Goal: Information Seeking & Learning: Learn about a topic

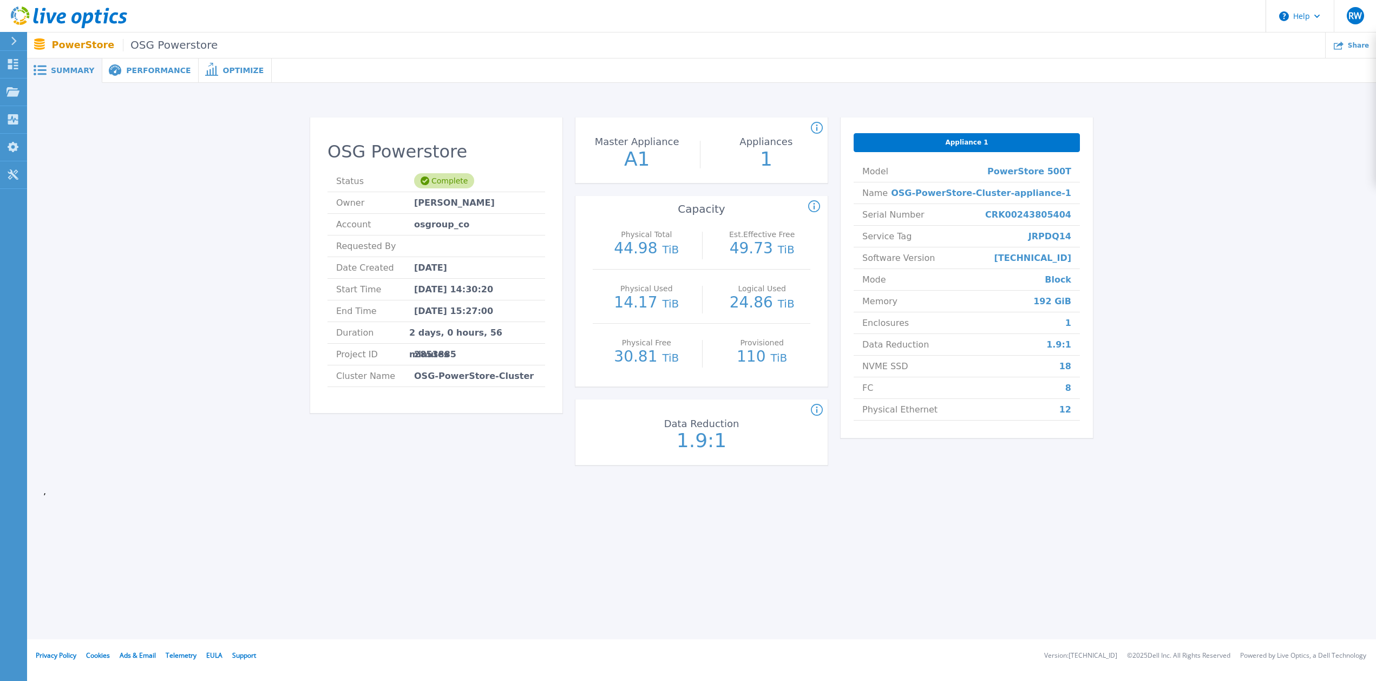
click at [152, 70] on span "Performance" at bounding box center [158, 71] width 64 height 8
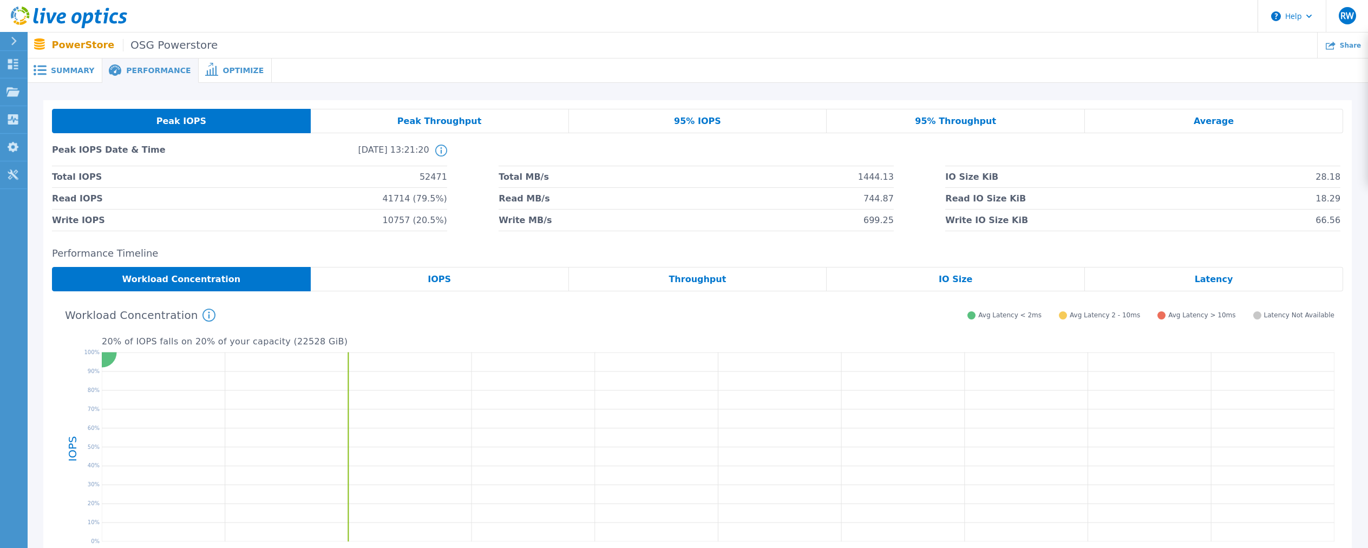
click at [852, 62] on div at bounding box center [820, 70] width 1096 height 24
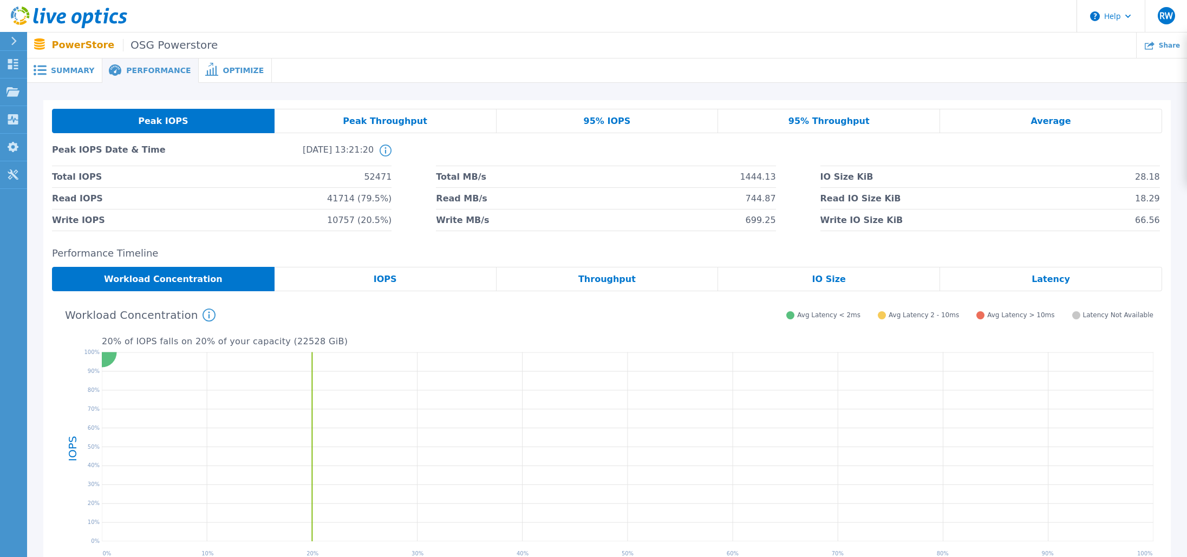
click at [700, 126] on div "95% IOPS" at bounding box center [608, 121] width 222 height 24
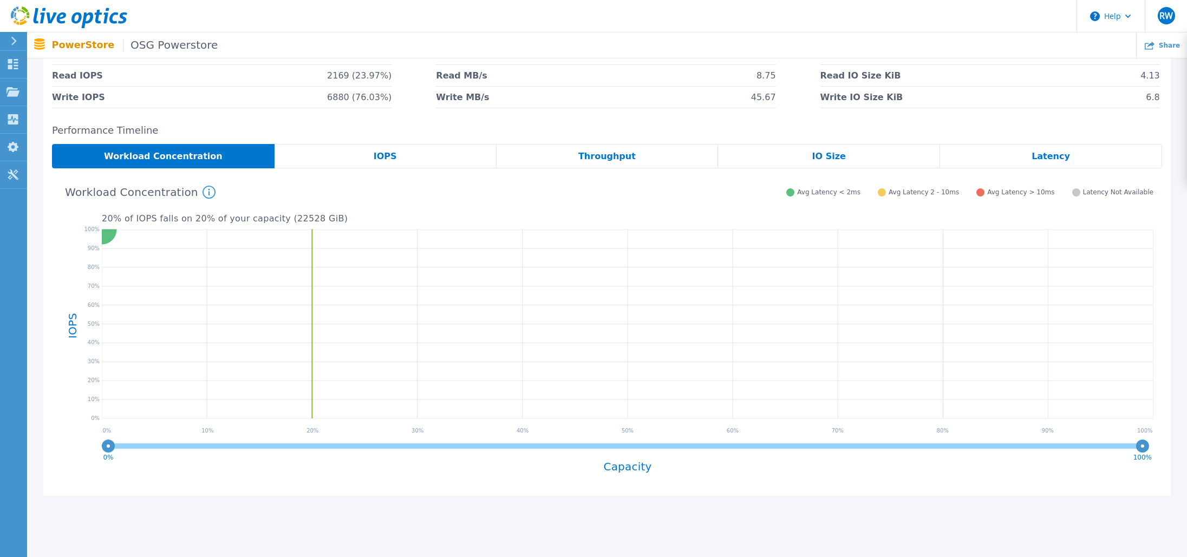
scroll to position [162, 0]
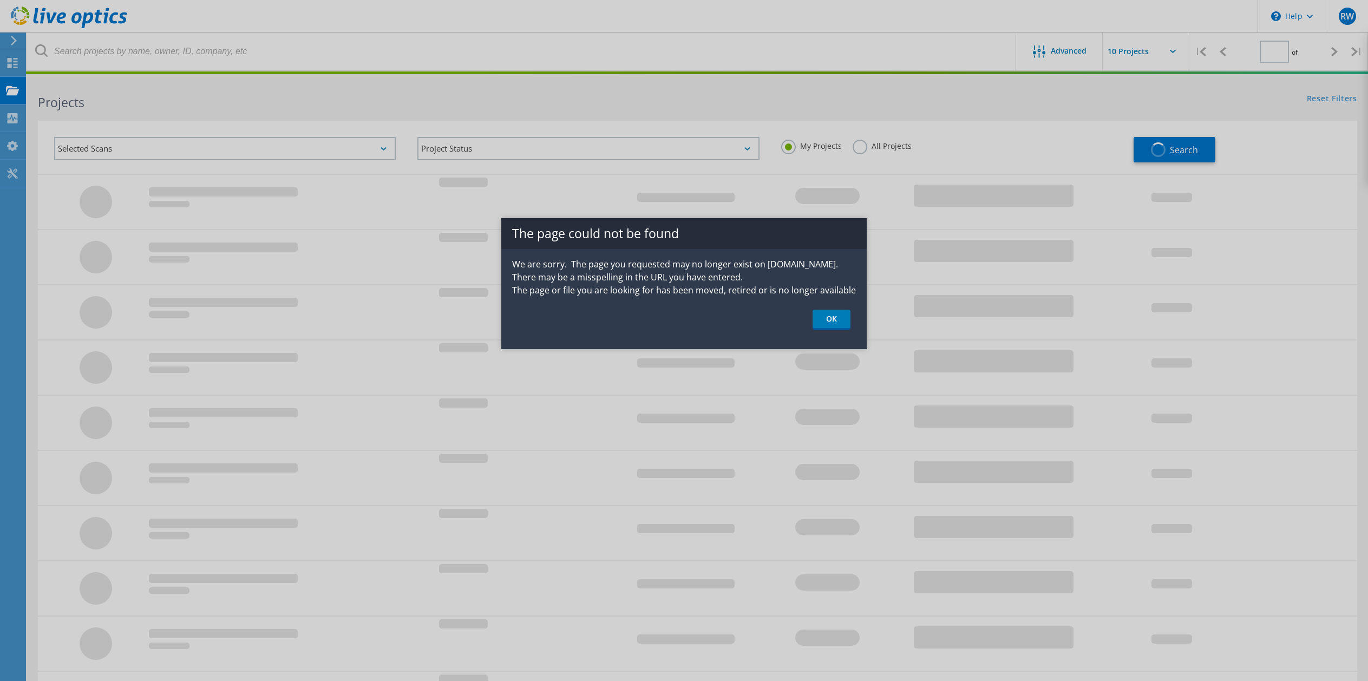
type input "1"
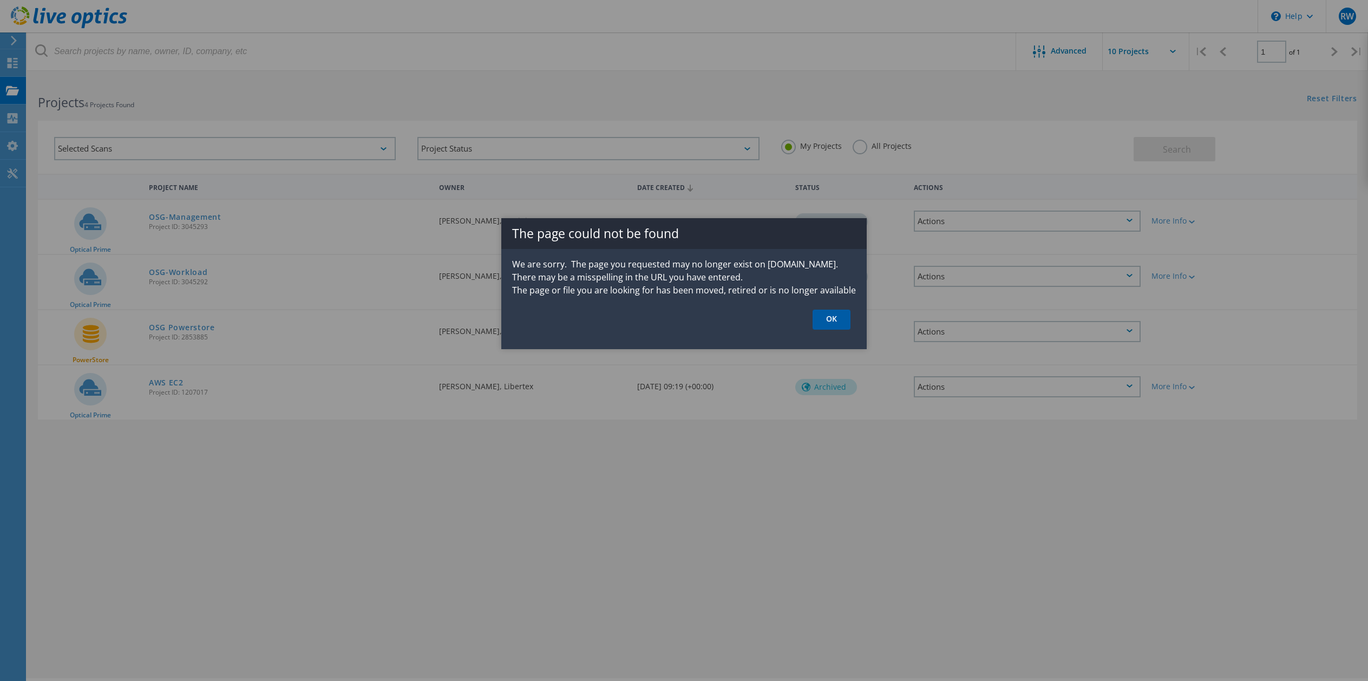
click at [838, 319] on link "OK" at bounding box center [832, 320] width 38 height 20
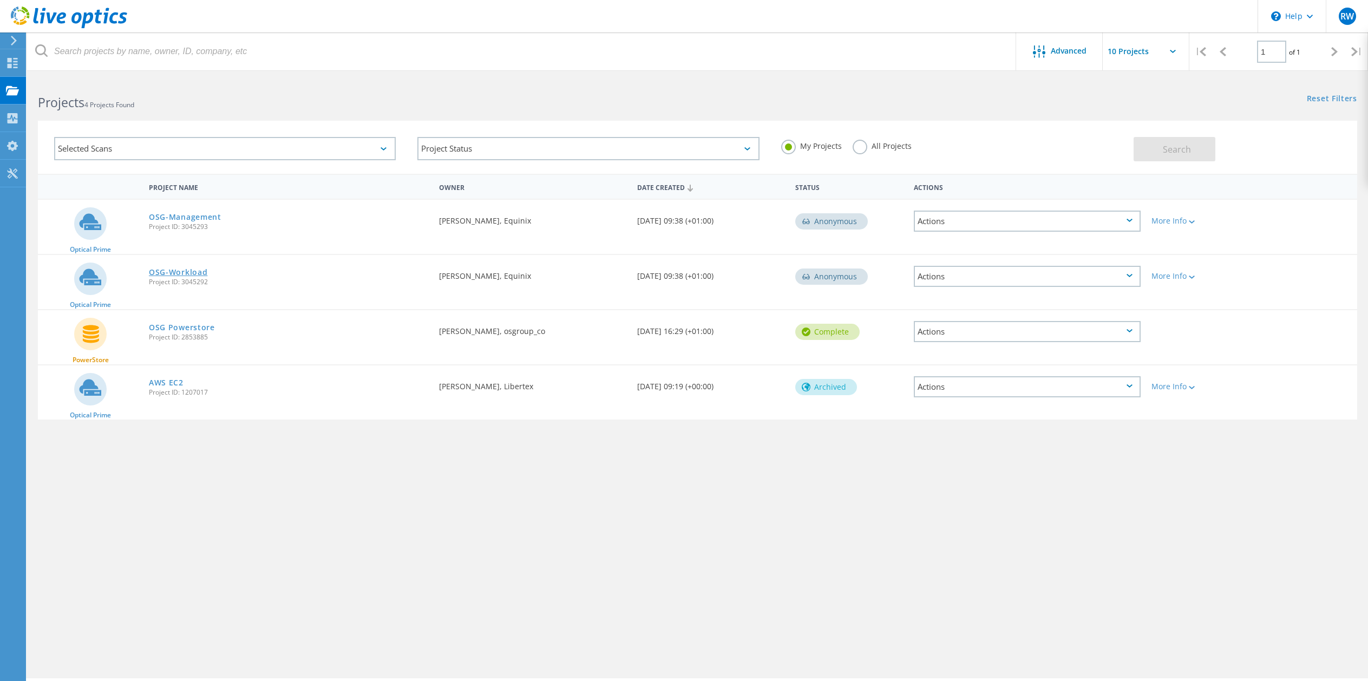
click at [183, 275] on link "OSG-Workload" at bounding box center [178, 273] width 58 height 8
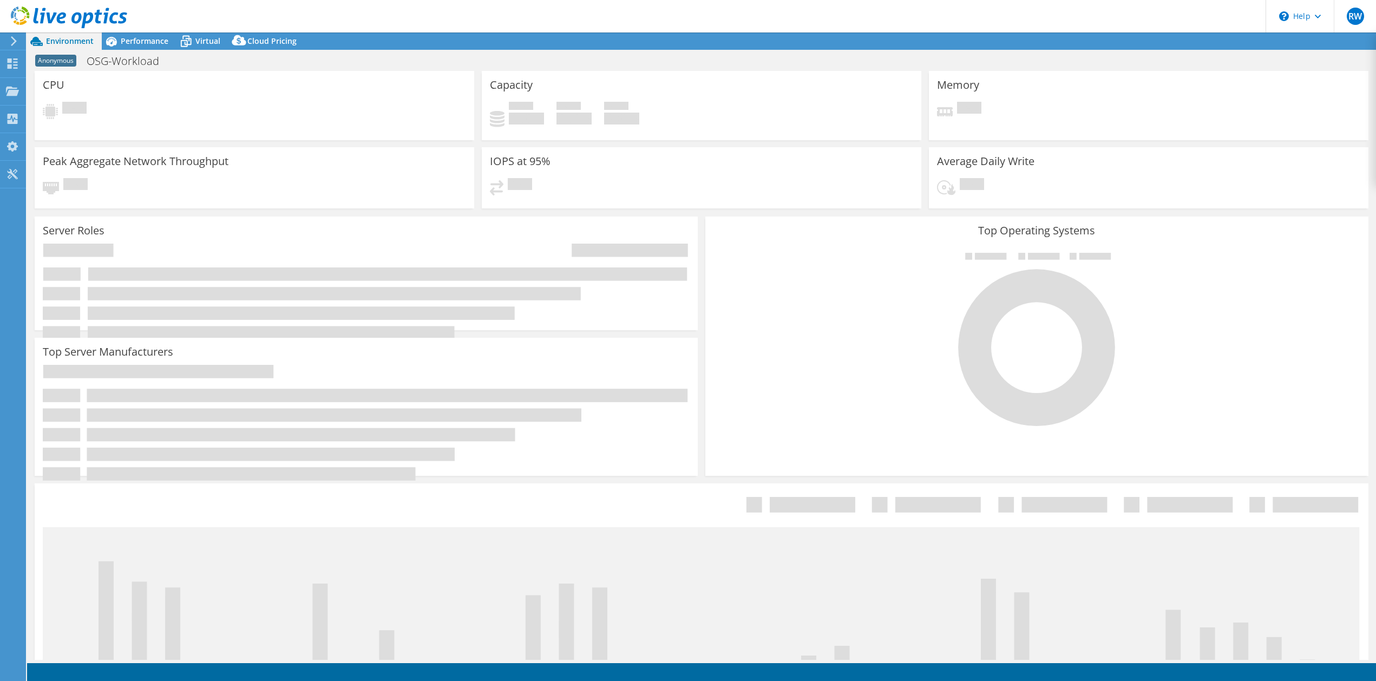
select select "USD"
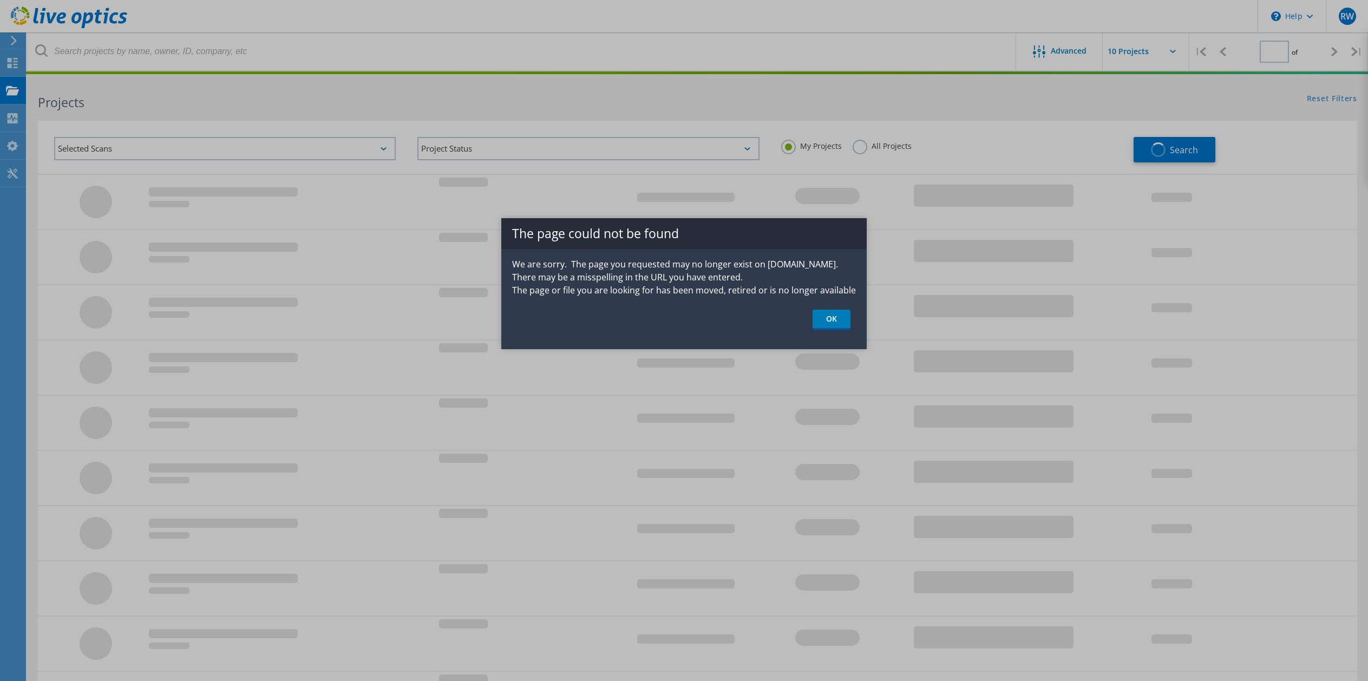
type input "1"
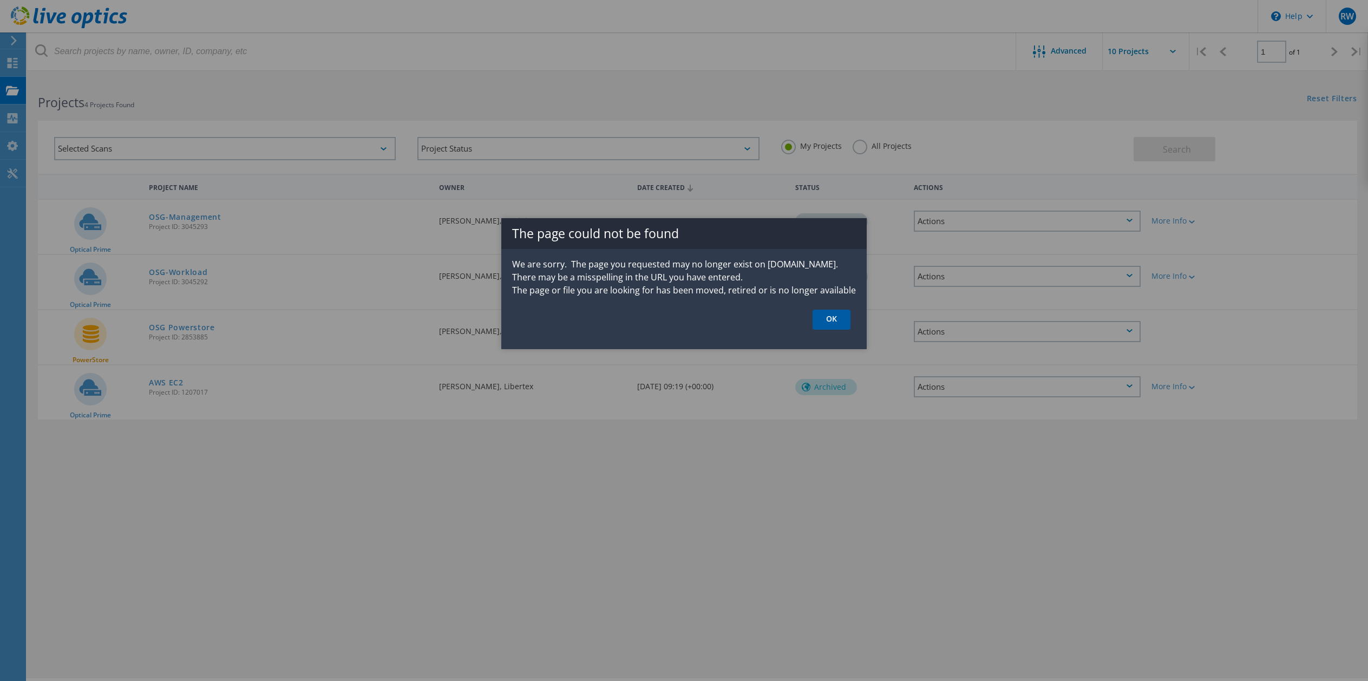
click at [840, 319] on link "OK" at bounding box center [832, 320] width 38 height 20
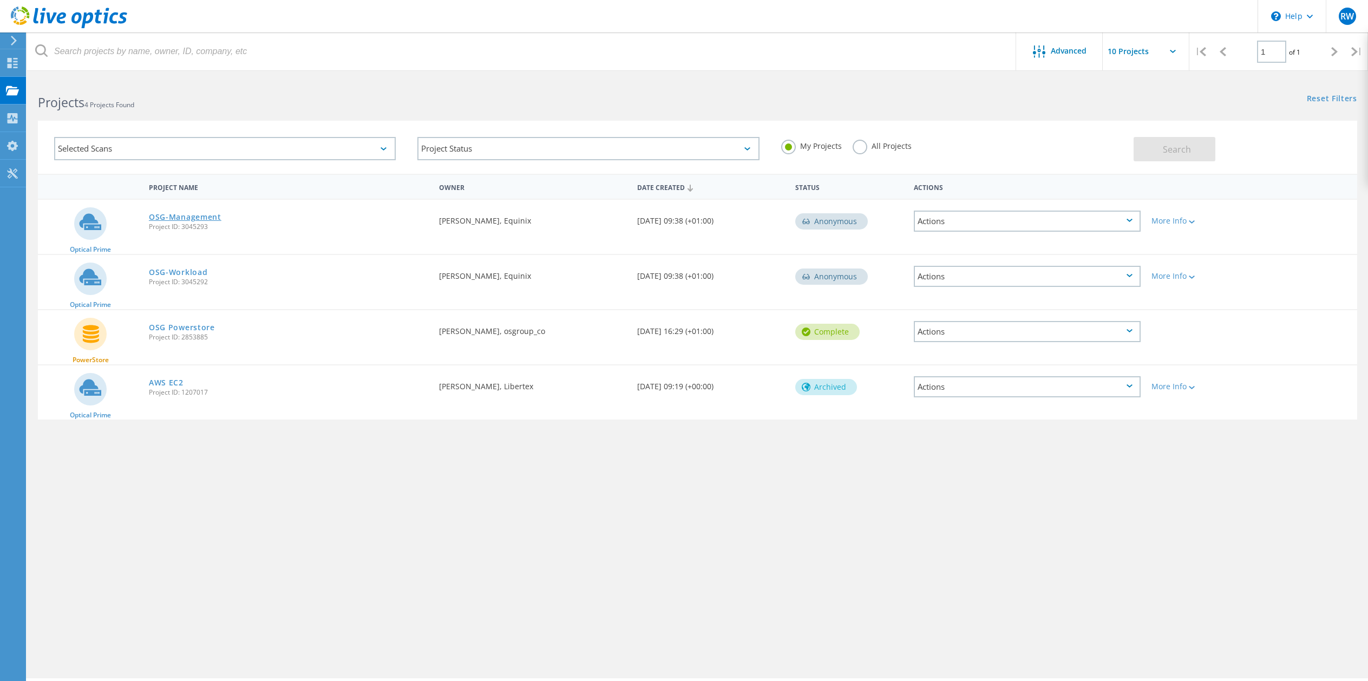
click at [195, 219] on link "OSG-Management" at bounding box center [185, 217] width 73 height 8
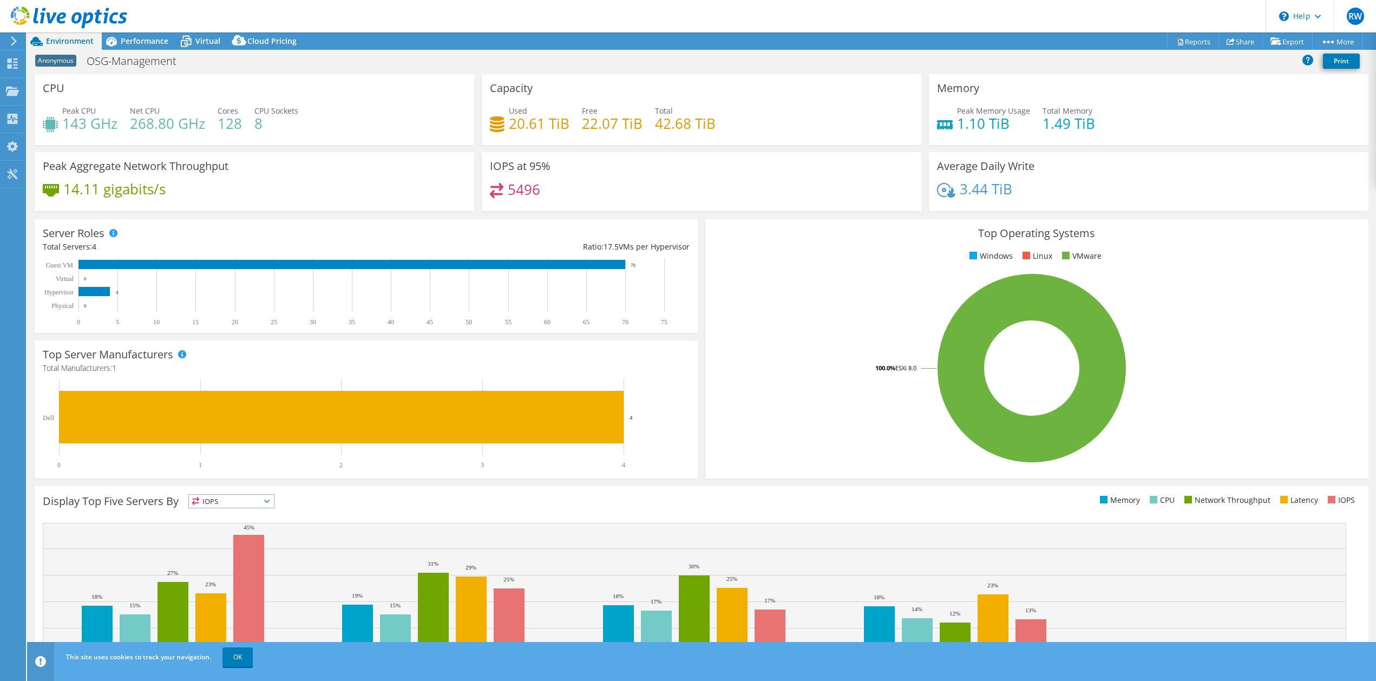
drag, startPoint x: 611, startPoint y: 190, endPoint x: 589, endPoint y: 162, distance: 35.4
click at [611, 188] on div "5496" at bounding box center [701, 194] width 423 height 23
click at [755, 164] on div "IOPS at 95% 5496" at bounding box center [702, 181] width 440 height 59
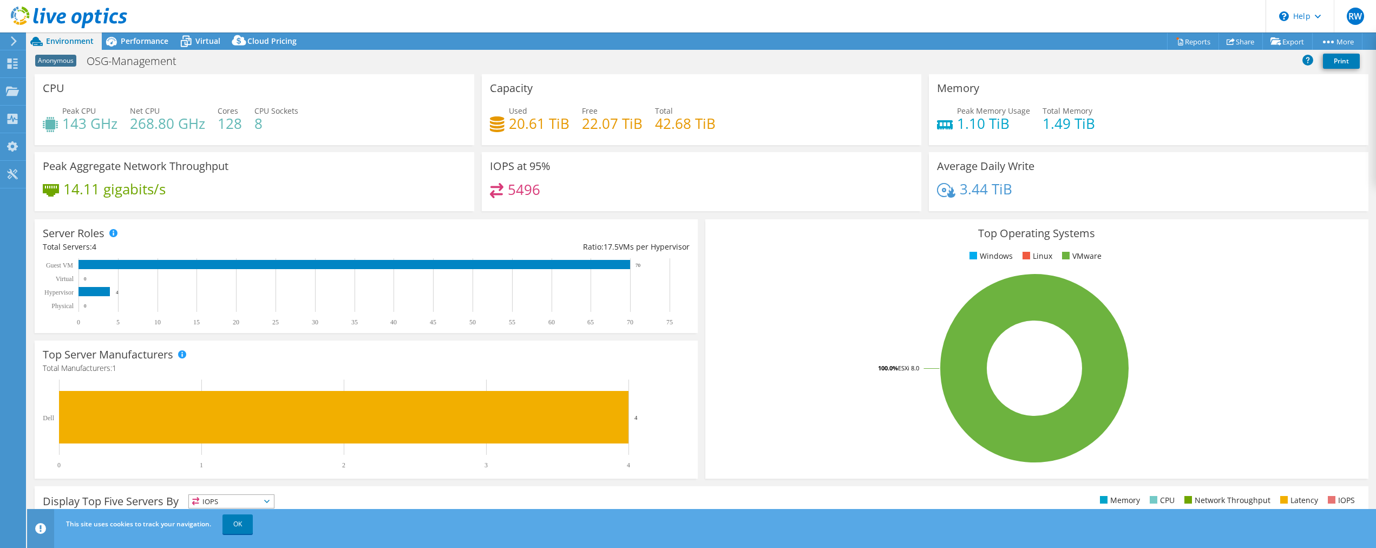
click at [884, 253] on ul "Windows Linux VMware" at bounding box center [1037, 256] width 647 height 12
click at [237, 527] on link "OK" at bounding box center [238, 523] width 30 height 19
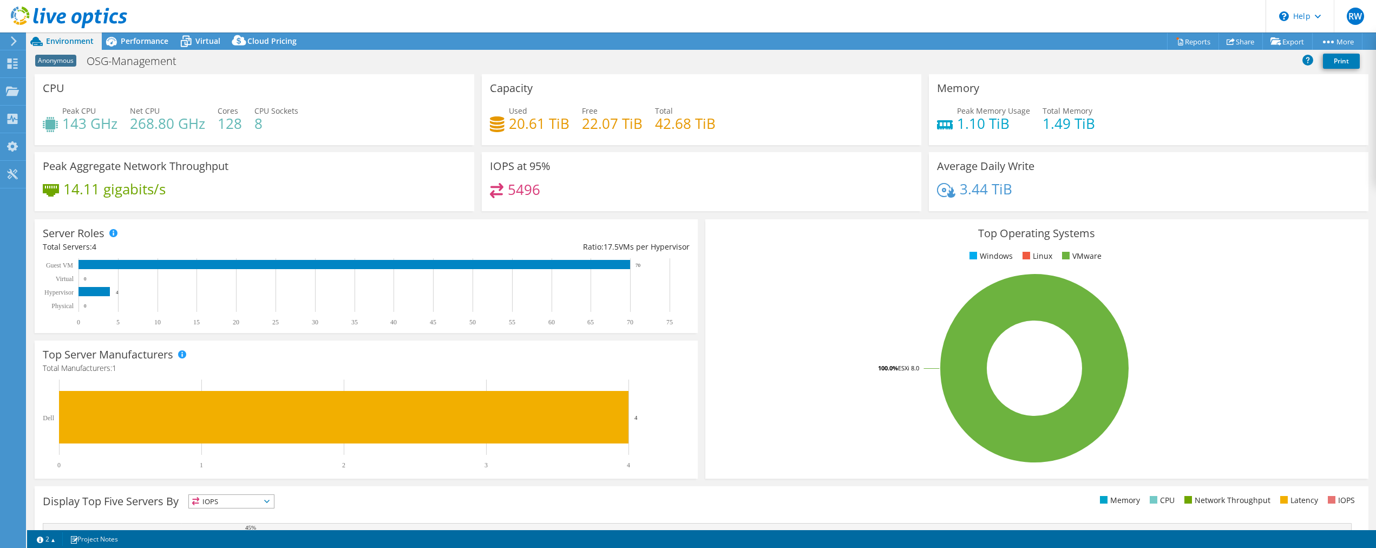
click at [886, 309] on rect at bounding box center [1035, 368] width 643 height 190
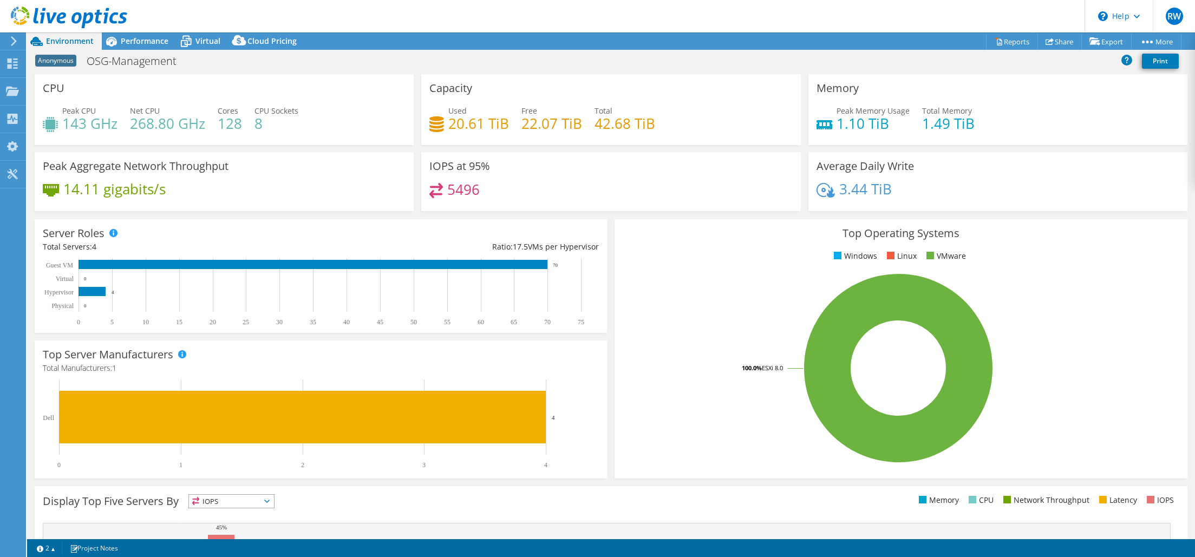
click at [827, 235] on h3 "Top Operating Systems" at bounding box center [901, 233] width 556 height 12
